Goal: Task Accomplishment & Management: Use online tool/utility

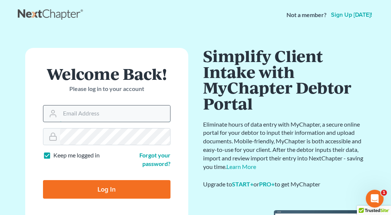
click at [107, 114] on input "Email Address" at bounding box center [115, 113] width 110 height 16
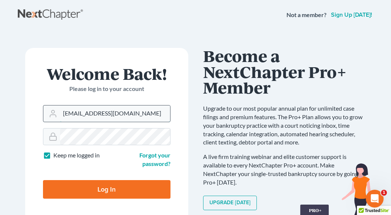
type input "[EMAIL_ADDRESS][DOMAIN_NAME]"
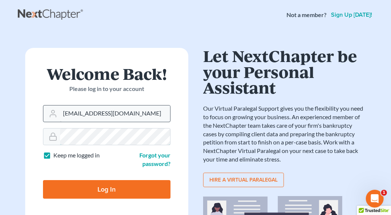
click at [43, 180] on input "Log In" at bounding box center [107, 189] width 128 height 19
type input "Thinking..."
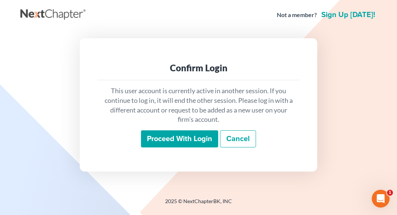
click at [179, 142] on input "Proceed with login" at bounding box center [179, 138] width 77 height 17
